Goal: Task Accomplishment & Management: Use online tool/utility

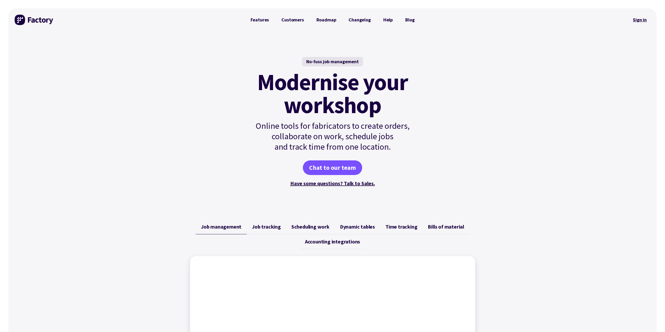
click at [641, 19] on link "Sign in" at bounding box center [639, 20] width 21 height 12
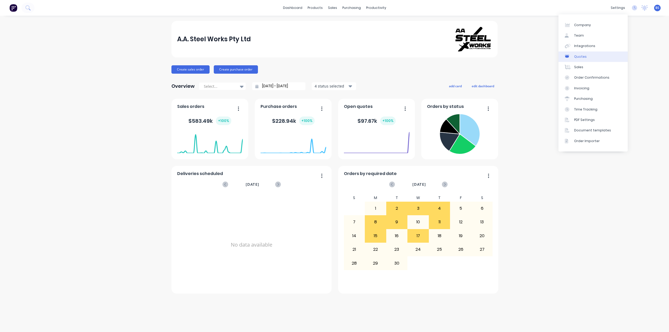
click at [575, 55] on div "Quotes" at bounding box center [580, 56] width 13 height 5
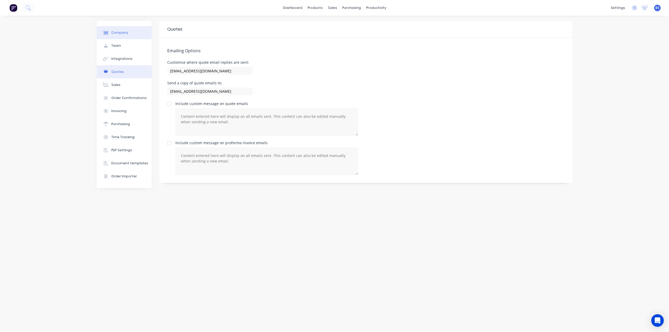
click at [116, 34] on div "Company" at bounding box center [119, 32] width 17 height 5
select select "AU"
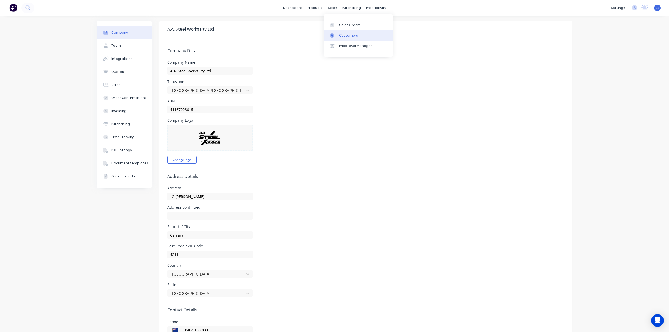
click at [355, 34] on div "Customers" at bounding box center [348, 35] width 19 height 5
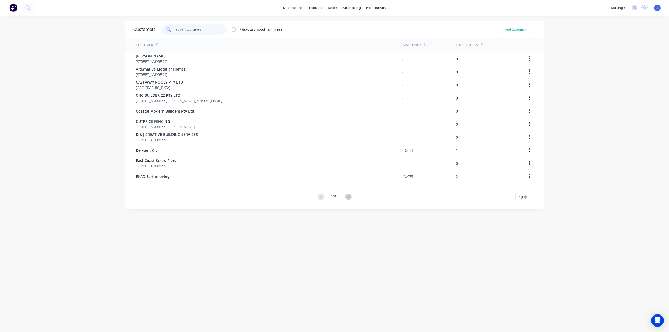
click at [185, 33] on input "text" at bounding box center [201, 29] width 51 height 10
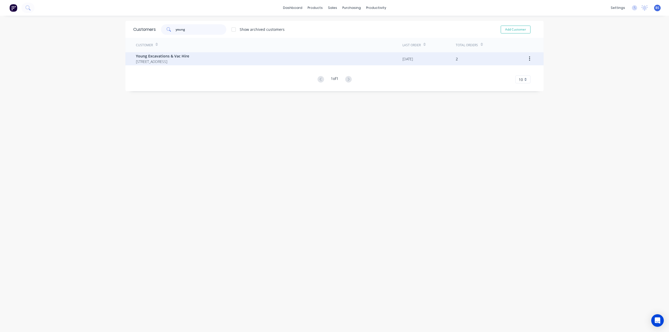
type input "young"
click at [146, 63] on span "[STREET_ADDRESS]" at bounding box center [162, 61] width 53 height 5
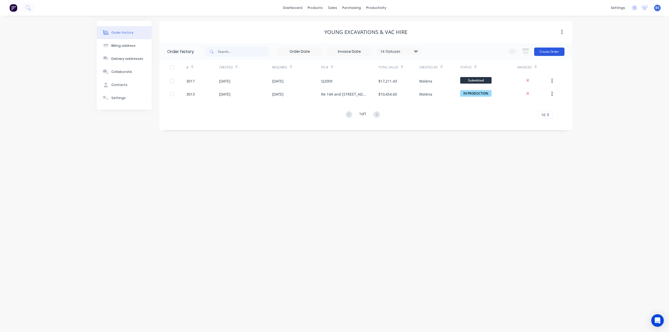
click at [552, 51] on button "Create Order" at bounding box center [549, 52] width 30 height 8
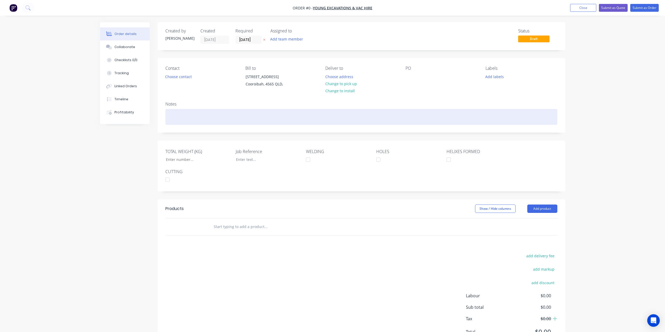
click at [177, 116] on div at bounding box center [361, 117] width 392 height 16
drag, startPoint x: 219, startPoint y: 117, endPoint x: 218, endPoint y: 113, distance: 4.2
click at [219, 117] on div at bounding box center [361, 117] width 392 height 16
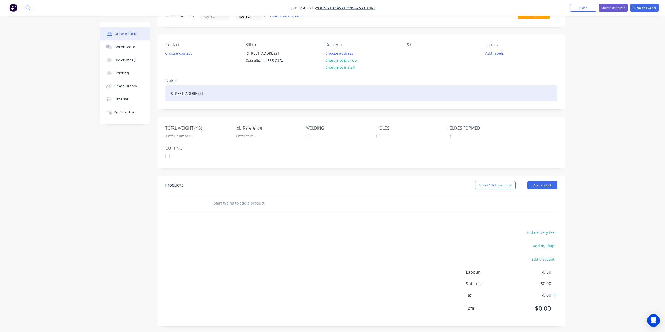
scroll to position [25, 0]
click at [235, 90] on div "[STREET_ADDRESS]" at bounding box center [361, 92] width 392 height 16
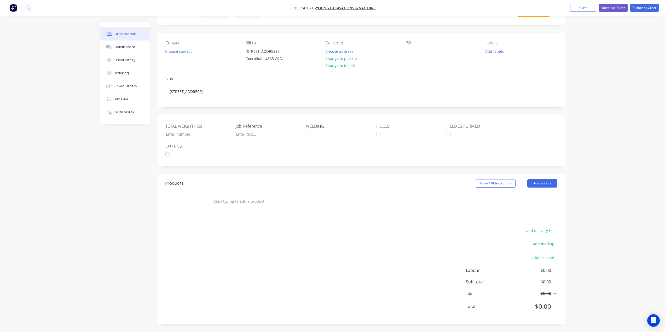
click at [260, 218] on div "Products Show / Hide columns Add product add delivery fee add markup add discou…" at bounding box center [360, 249] width 407 height 150
click at [543, 182] on button "Add product" at bounding box center [542, 183] width 30 height 8
click at [235, 203] on input "text" at bounding box center [265, 201] width 104 height 10
click at [544, 184] on button "Add product" at bounding box center [542, 183] width 30 height 8
click at [269, 238] on div "add delivery fee add markup add discount Labour $0.00 Sub total $0.00 Tax $0.00…" at bounding box center [361, 271] width 392 height 89
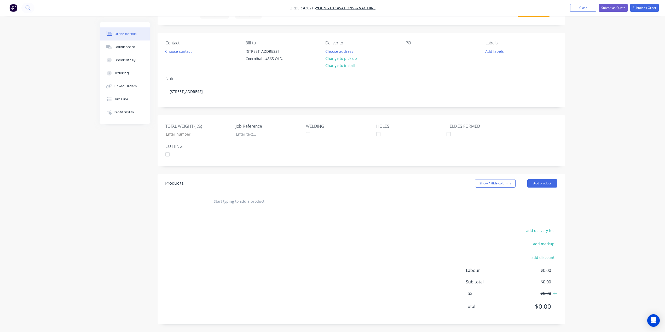
click at [247, 199] on input "text" at bounding box center [265, 201] width 104 height 10
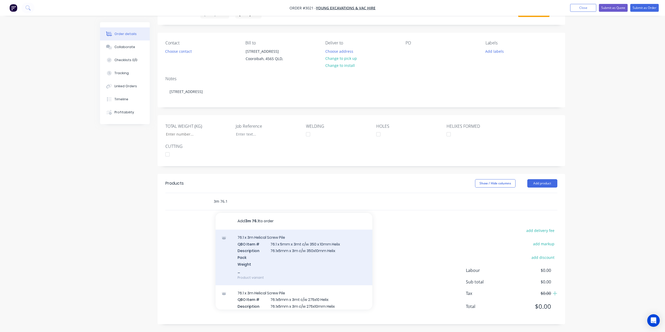
type input "3m 76.1"
click at [290, 245] on div "76.1 x 3m Helical Screw Pile QBO Item # 76.1 x 5mm x 3mt c/w 350 x 10mm Helix D…" at bounding box center [293, 258] width 157 height 56
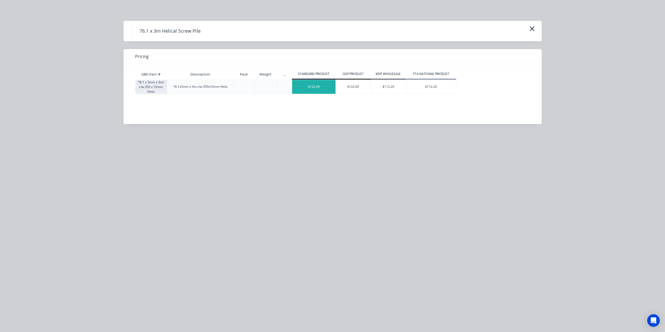
click at [325, 87] on div "$122.60" at bounding box center [313, 87] width 43 height 14
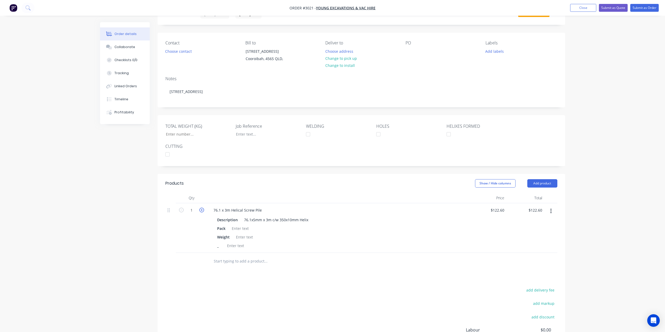
click at [201, 210] on icon "button" at bounding box center [201, 210] width 5 height 5
type input "2"
type input "$245.20"
click at [201, 210] on icon "button" at bounding box center [201, 210] width 5 height 5
type input "3"
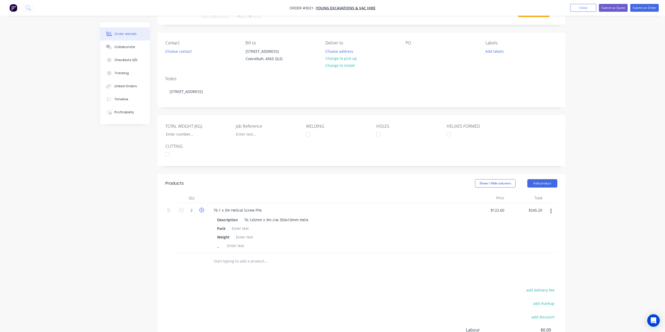
type input "$367.80"
click at [201, 210] on icon "button" at bounding box center [201, 210] width 5 height 5
type input "4"
type input "$490.40"
click at [201, 209] on icon "button" at bounding box center [201, 210] width 5 height 5
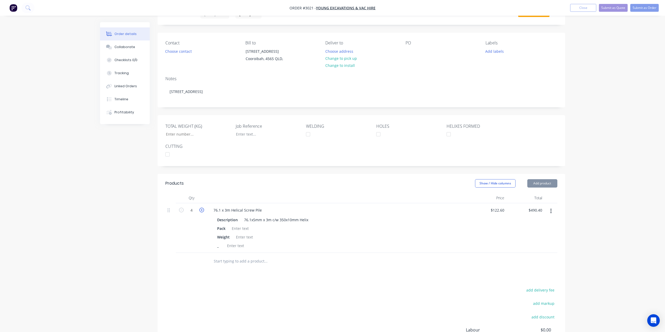
type input "5"
type input "$613.00"
click at [201, 209] on icon "button" at bounding box center [201, 210] width 5 height 5
type input "6"
type input "$735.60"
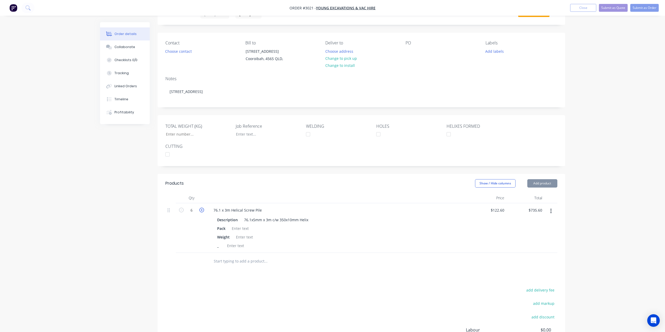
click at [201, 209] on icon "button" at bounding box center [201, 210] width 5 height 5
type input "7"
type input "$858.20"
click at [201, 209] on icon "button" at bounding box center [201, 210] width 5 height 5
type input "8"
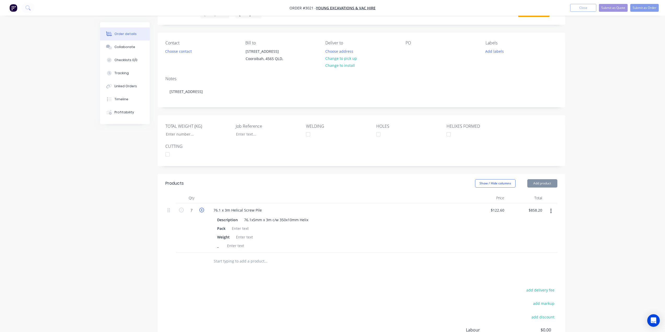
type input "$980.80"
click at [201, 209] on icon "button" at bounding box center [201, 210] width 5 height 5
type input "9"
type input "$1,103.40"
click at [201, 209] on icon "button" at bounding box center [201, 210] width 5 height 5
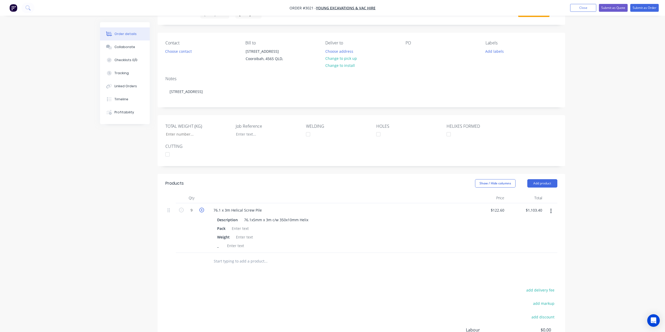
type input "10"
type input "$1,226.00"
click at [201, 209] on icon "button" at bounding box center [201, 210] width 5 height 5
type input "11"
type input "$1,348.60"
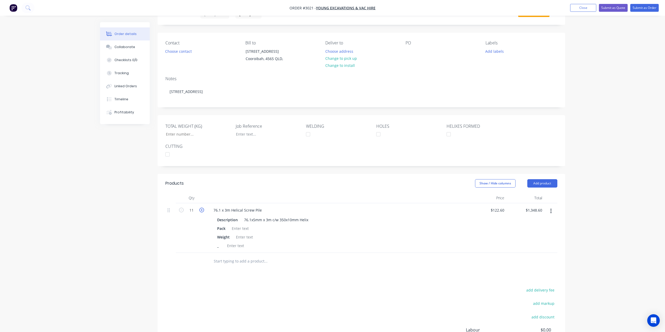
click at [201, 209] on icon "button" at bounding box center [201, 210] width 5 height 5
type input "12"
type input "$1,471.20"
click at [201, 209] on icon "button" at bounding box center [201, 210] width 5 height 5
type input "13"
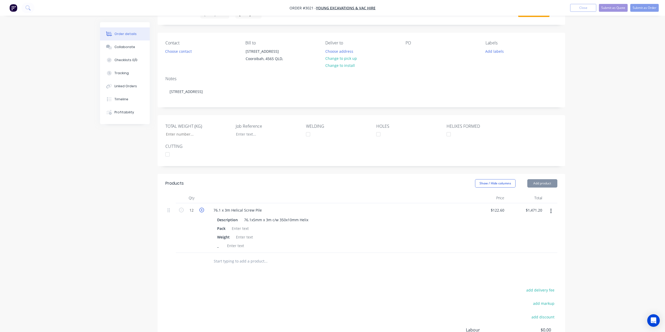
type input "$1,593.80"
click at [201, 209] on icon "button" at bounding box center [201, 210] width 5 height 5
type input "14"
type input "$1,716.40"
click at [201, 209] on icon "button" at bounding box center [201, 210] width 5 height 5
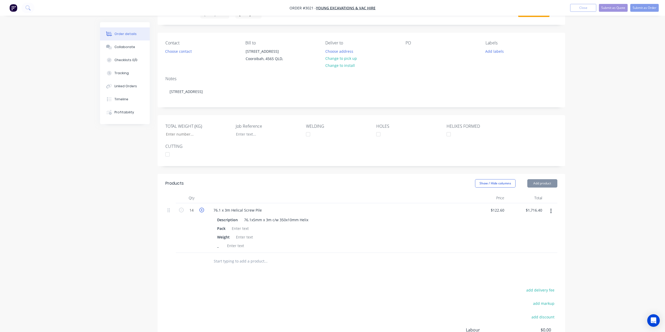
type input "15"
type input "$1,839.00"
click at [201, 209] on icon "button" at bounding box center [201, 210] width 5 height 5
type input "16"
type input "$1,961.60"
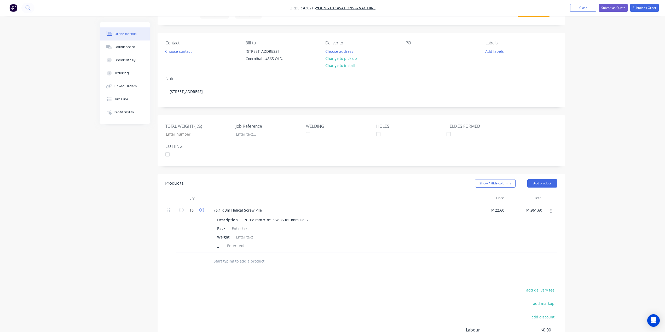
click at [201, 209] on icon "button" at bounding box center [201, 210] width 5 height 5
type input "17"
type input "$2,084.20"
click at [201, 209] on icon "button" at bounding box center [201, 210] width 5 height 5
type input "18"
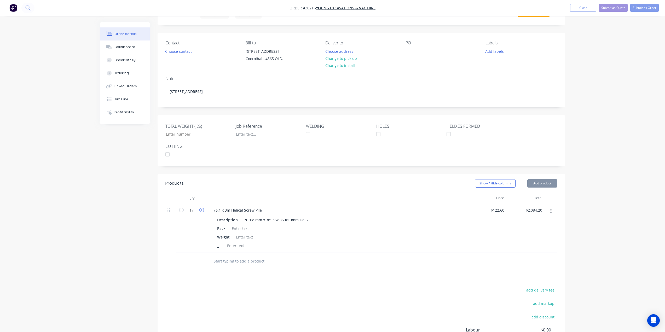
type input "$2,206.80"
click at [240, 246] on div at bounding box center [235, 246] width 21 height 8
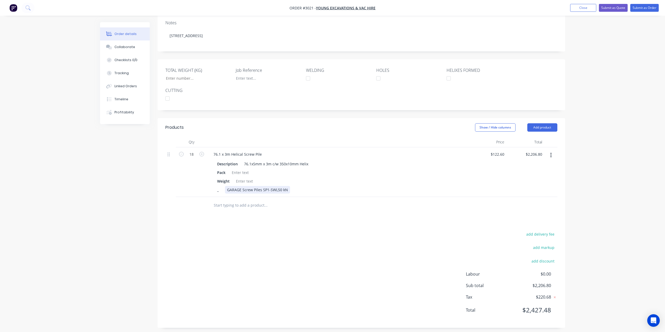
scroll to position [85, 0]
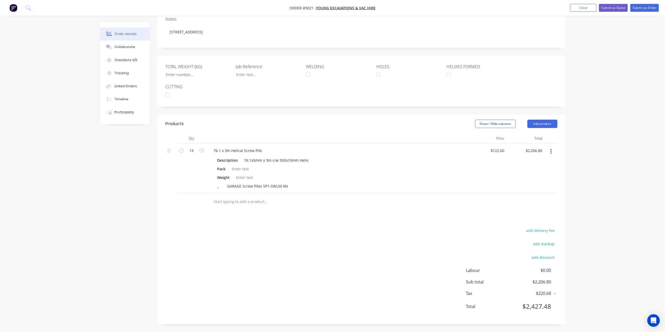
click at [256, 205] on input "text" at bounding box center [265, 201] width 104 height 10
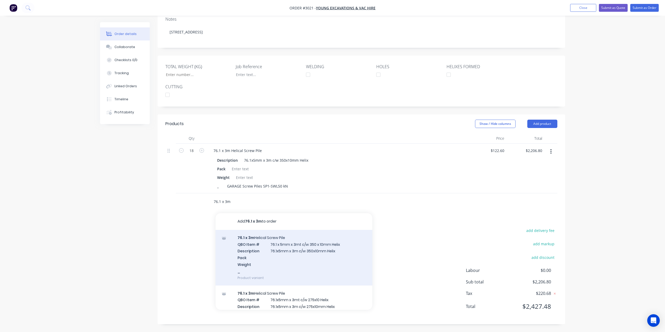
type input "76.1 x 3m"
click at [253, 249] on div "76.1 x 3m Helical Screw Pile QBO Item # 76.1 x 5mm x 3mt c/w 350 x 10mm Helix D…" at bounding box center [293, 258] width 157 height 56
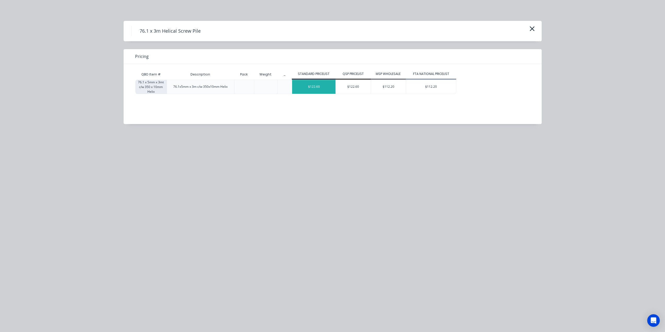
click at [322, 88] on div "$122.60" at bounding box center [313, 87] width 43 height 14
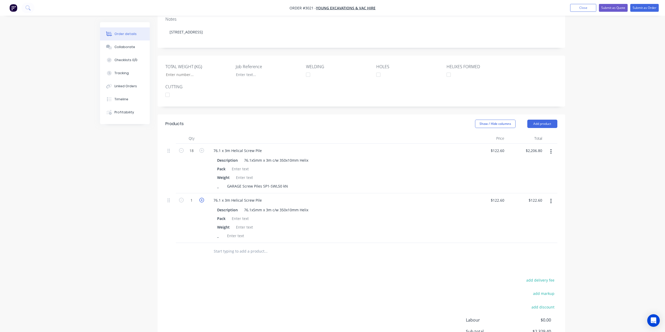
click at [202, 200] on icon "button" at bounding box center [201, 200] width 5 height 5
type input "2"
type input "$245.20"
click at [202, 200] on icon "button" at bounding box center [201, 200] width 5 height 5
type input "3"
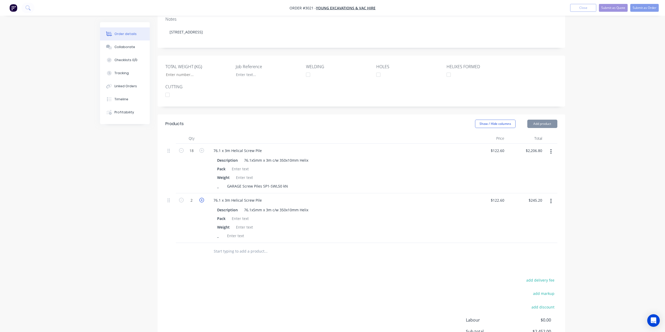
type input "$367.80"
click at [202, 200] on icon "button" at bounding box center [201, 200] width 5 height 5
type input "4"
type input "$490.40"
click at [202, 200] on icon "button" at bounding box center [201, 200] width 5 height 5
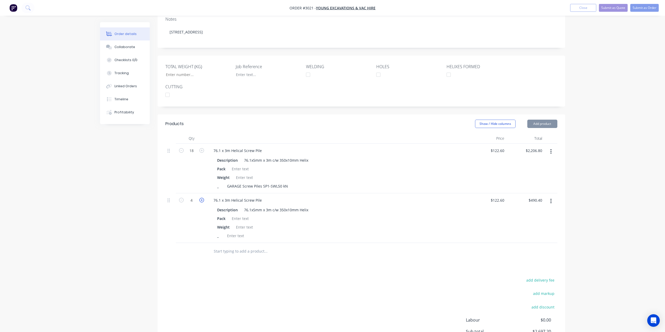
type input "5"
type input "$613.00"
click at [201, 200] on icon "button" at bounding box center [201, 200] width 5 height 5
type input "6"
type input "$735.60"
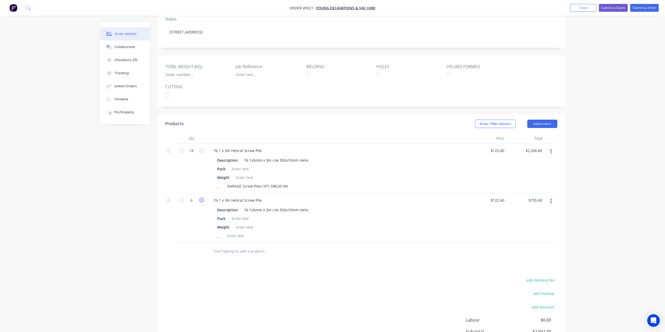
click at [201, 200] on icon "button" at bounding box center [201, 200] width 5 height 5
type input "7"
type input "$858.20"
click at [201, 200] on icon "button" at bounding box center [201, 200] width 5 height 5
type input "8"
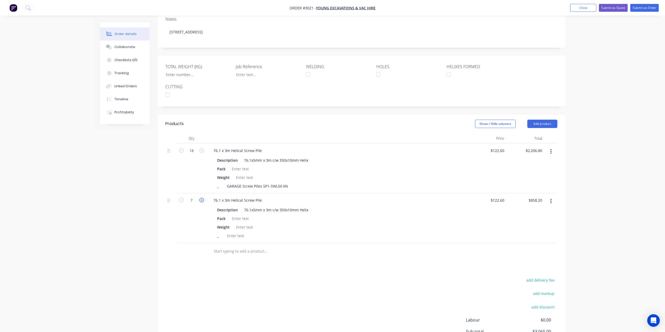
type input "$980.80"
click at [234, 237] on div at bounding box center [235, 236] width 21 height 8
click at [255, 186] on div "GARAGE Screw Piles SP1-SWL50 kN" at bounding box center [257, 186] width 65 height 8
drag, startPoint x: 242, startPoint y: 186, endPoint x: 286, endPoint y: 187, distance: 44.4
click at [286, 187] on div "GARAGE Screw Piles SP1-SWL50 kN" at bounding box center [257, 186] width 65 height 8
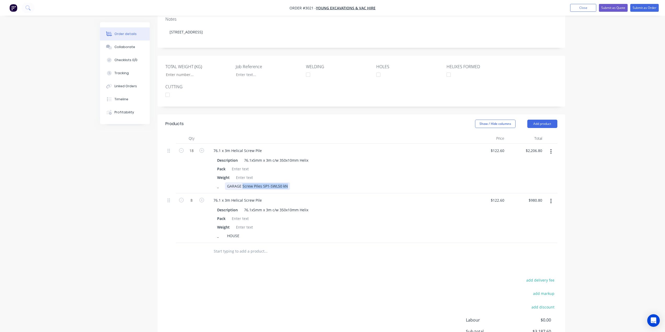
copy div "Screw Piles SP1-SWL50 kN"
click at [238, 237] on div "HOUSE" at bounding box center [233, 236] width 16 height 8
click at [267, 235] on div "HOUSE Screw Piles SP1-SWL50 kN" at bounding box center [256, 236] width 63 height 8
click at [270, 186] on div "GARAGE Screw Piles SP1-SWL50 kN" at bounding box center [257, 186] width 65 height 8
click at [275, 235] on div "HOUSE Screw Piles SP1- SWL50 kN" at bounding box center [257, 236] width 64 height 8
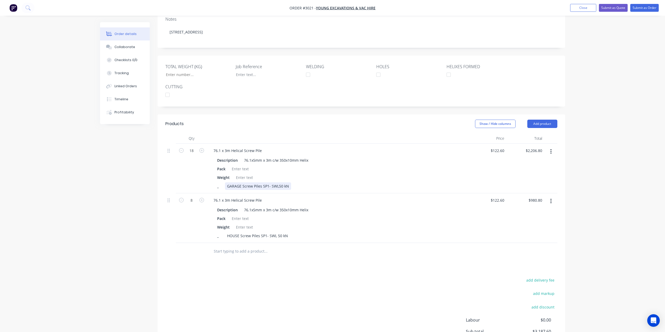
click at [277, 186] on div "GARAGE Screw Piles SP1- SWL50 kN" at bounding box center [258, 186] width 66 height 8
click at [284, 185] on div "GARAGE Screw Piles SP1- SWL 50 kN" at bounding box center [258, 186] width 67 height 8
click at [282, 236] on div "HOUSE Screw Piles SP1- SWL 50 kN" at bounding box center [257, 236] width 65 height 8
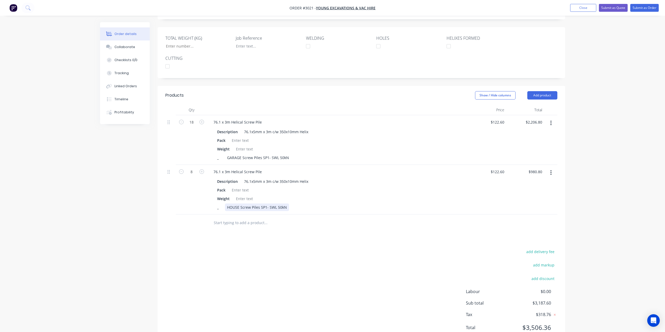
scroll to position [135, 0]
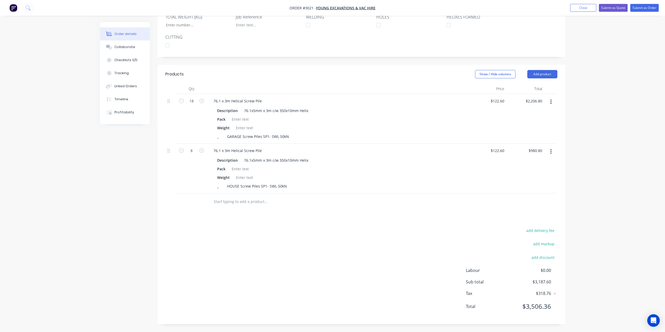
click at [252, 203] on input "text" at bounding box center [265, 201] width 104 height 10
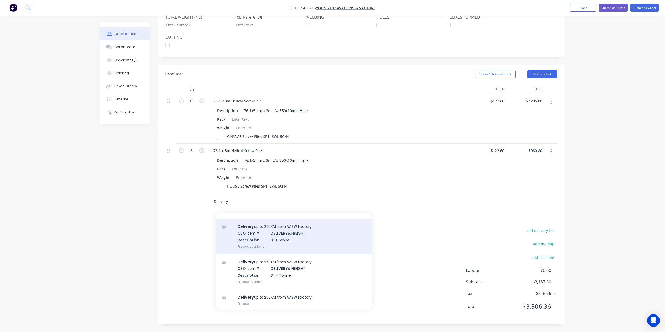
scroll to position [48, 0]
type input "Delivery"
click at [290, 231] on div "Delivery up to 250KM from AASW factory QBO Item # DELIVERY & FREIGHT Descriptio…" at bounding box center [293, 234] width 157 height 35
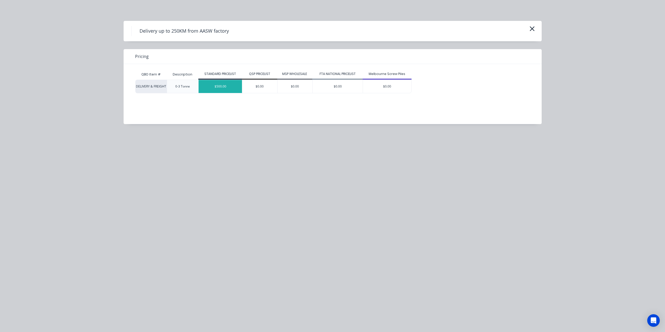
click at [223, 86] on div "$500.00" at bounding box center [220, 86] width 43 height 13
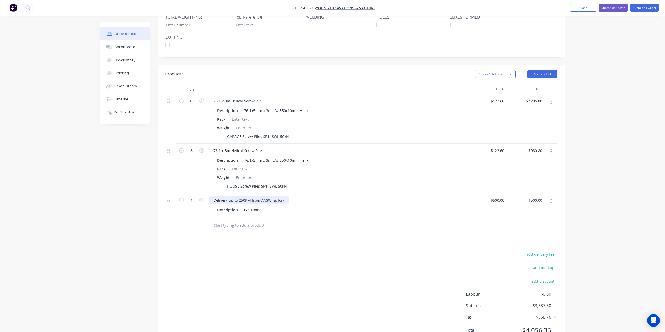
click at [240, 199] on div "Delivery up to 250KM from AASW factory" at bounding box center [248, 200] width 79 height 8
click at [282, 217] on div at bounding box center [301, 225] width 188 height 17
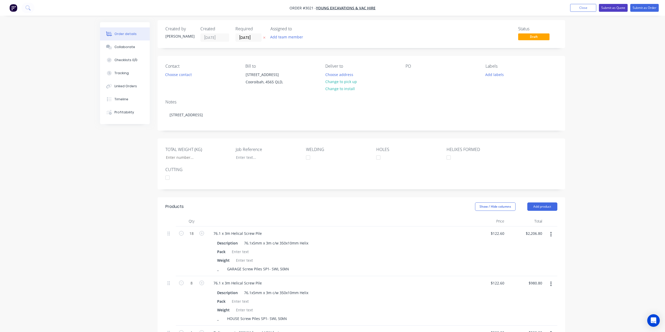
scroll to position [0, 0]
click at [609, 8] on button "Submit as Quote" at bounding box center [613, 8] width 29 height 8
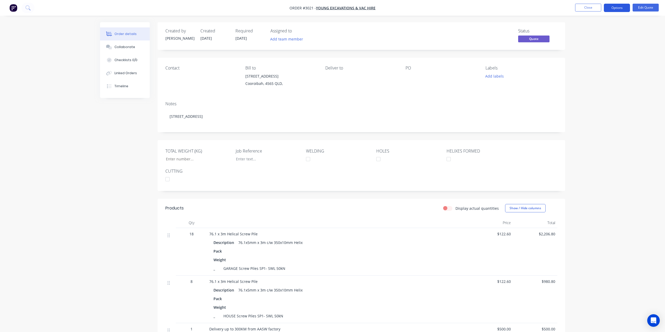
click at [613, 7] on button "Options" at bounding box center [617, 8] width 26 height 8
click at [588, 28] on div "Quote" at bounding box center [601, 32] width 48 height 8
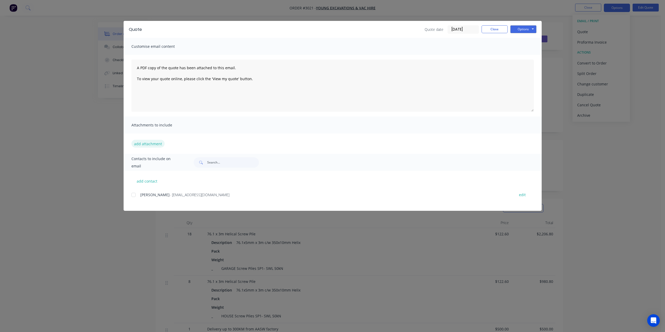
click at [158, 144] on button "add attachment" at bounding box center [147, 144] width 33 height 8
click at [521, 31] on button "Options" at bounding box center [523, 29] width 26 height 8
click at [524, 40] on button "Preview" at bounding box center [526, 38] width 33 height 9
click at [493, 31] on button "Close" at bounding box center [494, 29] width 26 height 8
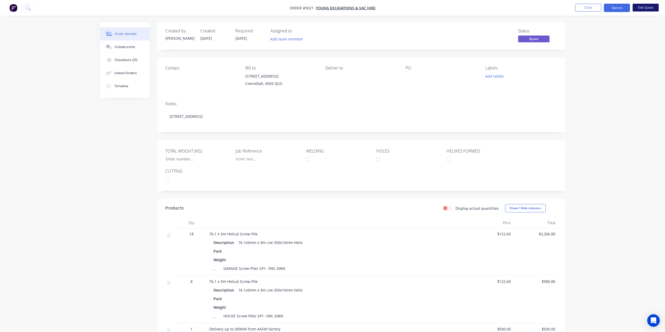
click at [648, 6] on button "Edit Quote" at bounding box center [645, 8] width 26 height 8
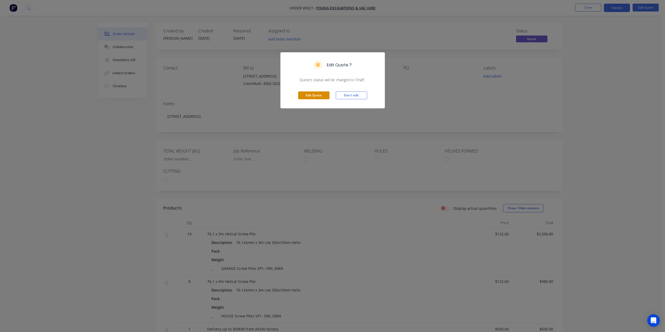
click at [305, 92] on button "Edit Quote" at bounding box center [313, 95] width 31 height 8
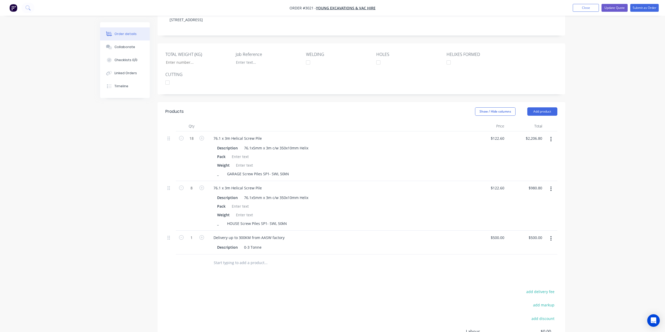
scroll to position [104, 0]
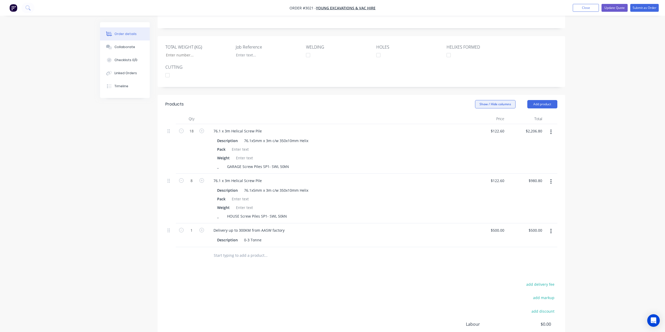
click at [505, 104] on button "Show / Hide columns" at bounding box center [495, 104] width 40 height 8
click at [331, 157] on div "Weight" at bounding box center [336, 158] width 243 height 8
drag, startPoint x: 229, startPoint y: 158, endPoint x: 210, endPoint y: 157, distance: 18.9
click at [210, 157] on div "Description 76.1x5mm x 3m c/w 350x10mm Helix Pack Weight _ GARAGE Screw Piles S…" at bounding box center [337, 153] width 257 height 34
click at [288, 152] on div "Pack" at bounding box center [336, 149] width 243 height 8
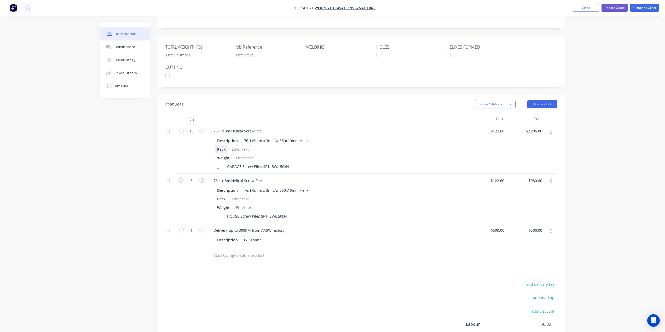
click at [226, 150] on div "Pack" at bounding box center [221, 149] width 13 height 8
click at [236, 150] on div at bounding box center [240, 149] width 21 height 8
click at [241, 199] on div at bounding box center [240, 199] width 21 height 8
click at [243, 158] on div at bounding box center [244, 158] width 21 height 8
click at [246, 161] on div at bounding box center [244, 158] width 21 height 8
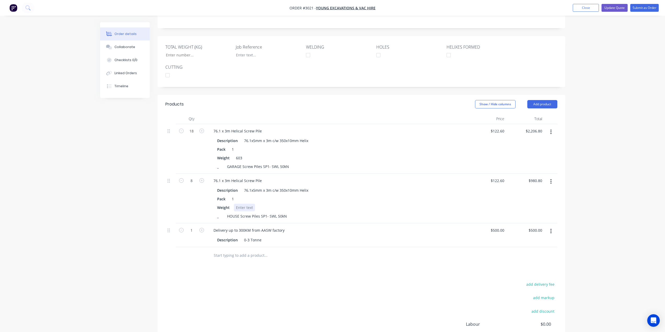
click at [240, 208] on div at bounding box center [244, 208] width 21 height 8
click at [363, 206] on div "Weight 268" at bounding box center [336, 208] width 243 height 8
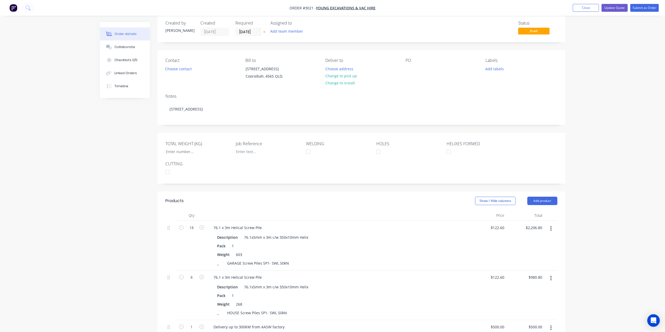
scroll to position [0, 0]
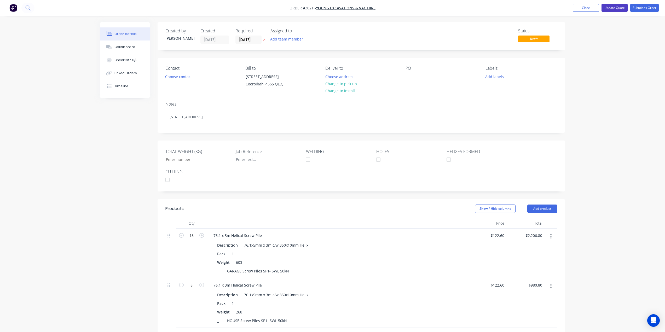
click at [614, 6] on button "Update Quote" at bounding box center [614, 8] width 26 height 8
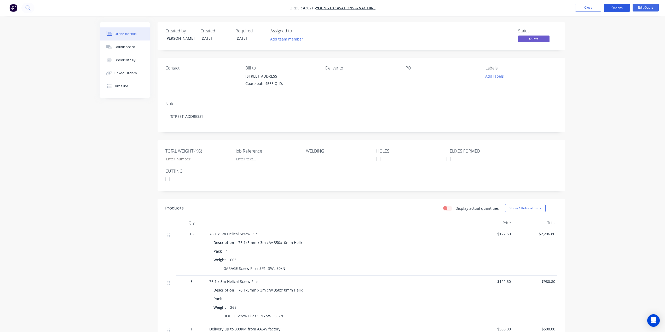
click at [621, 9] on button "Options" at bounding box center [617, 8] width 26 height 8
click at [587, 34] on div "Quote" at bounding box center [601, 32] width 48 height 8
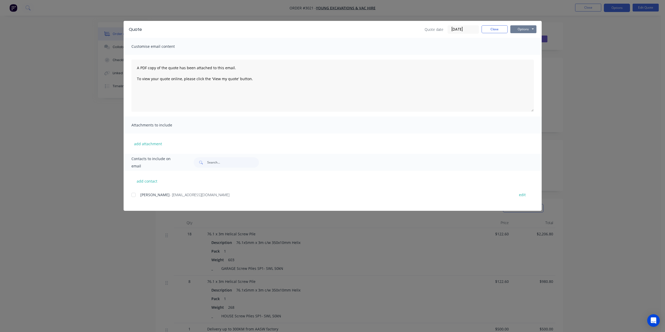
click at [522, 31] on button "Options" at bounding box center [523, 29] width 26 height 8
click at [527, 38] on button "Preview" at bounding box center [526, 38] width 33 height 9
click at [163, 88] on textarea "A PDF copy of the quote has been attached to this email. To view your quote onl…" at bounding box center [332, 86] width 402 height 52
click at [137, 66] on textarea "A PDF copy of the quote has been attached to this email. To view your quote onl…" at bounding box center [332, 86] width 402 height 52
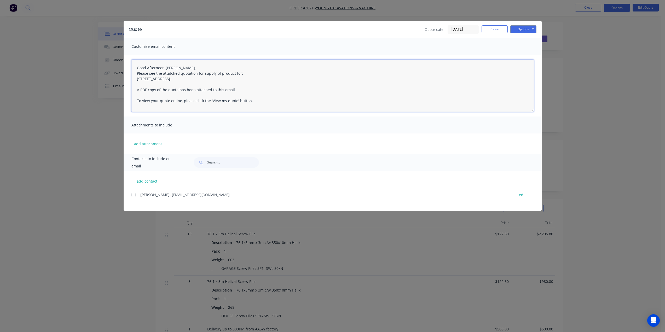
click at [256, 103] on textarea "Good Afternoon [PERSON_NAME], Please see the attatched quotation for supply of …" at bounding box center [332, 86] width 402 height 52
click at [132, 197] on div at bounding box center [133, 195] width 10 height 10
type textarea "A PDF copy of the quote has been attached to this email. To view your quote onl…"
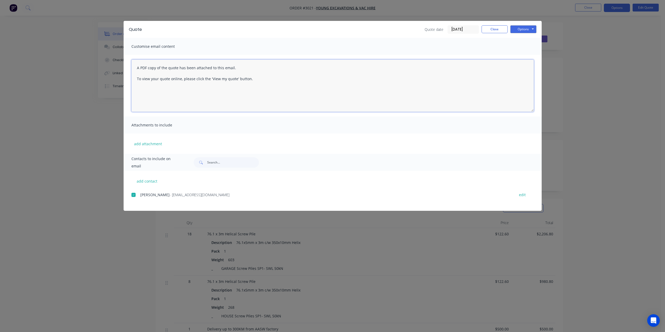
click at [320, 66] on textarea "A PDF copy of the quote has been attached to this email. To view your quote onl…" at bounding box center [332, 86] width 402 height 52
click at [530, 28] on button "Options" at bounding box center [523, 29] width 26 height 8
click at [530, 39] on button "Preview" at bounding box center [526, 38] width 33 height 9
click at [497, 26] on button "Close" at bounding box center [494, 29] width 26 height 8
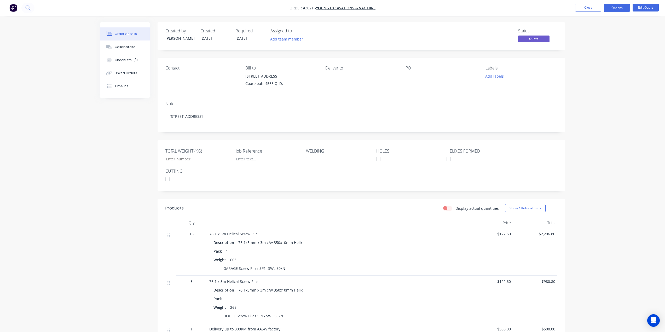
click at [620, 48] on div "Order details Collaborate Checklists 0/0 Linked Orders Timeline Order details C…" at bounding box center [332, 213] width 665 height 426
